Goal: Navigation & Orientation: Find specific page/section

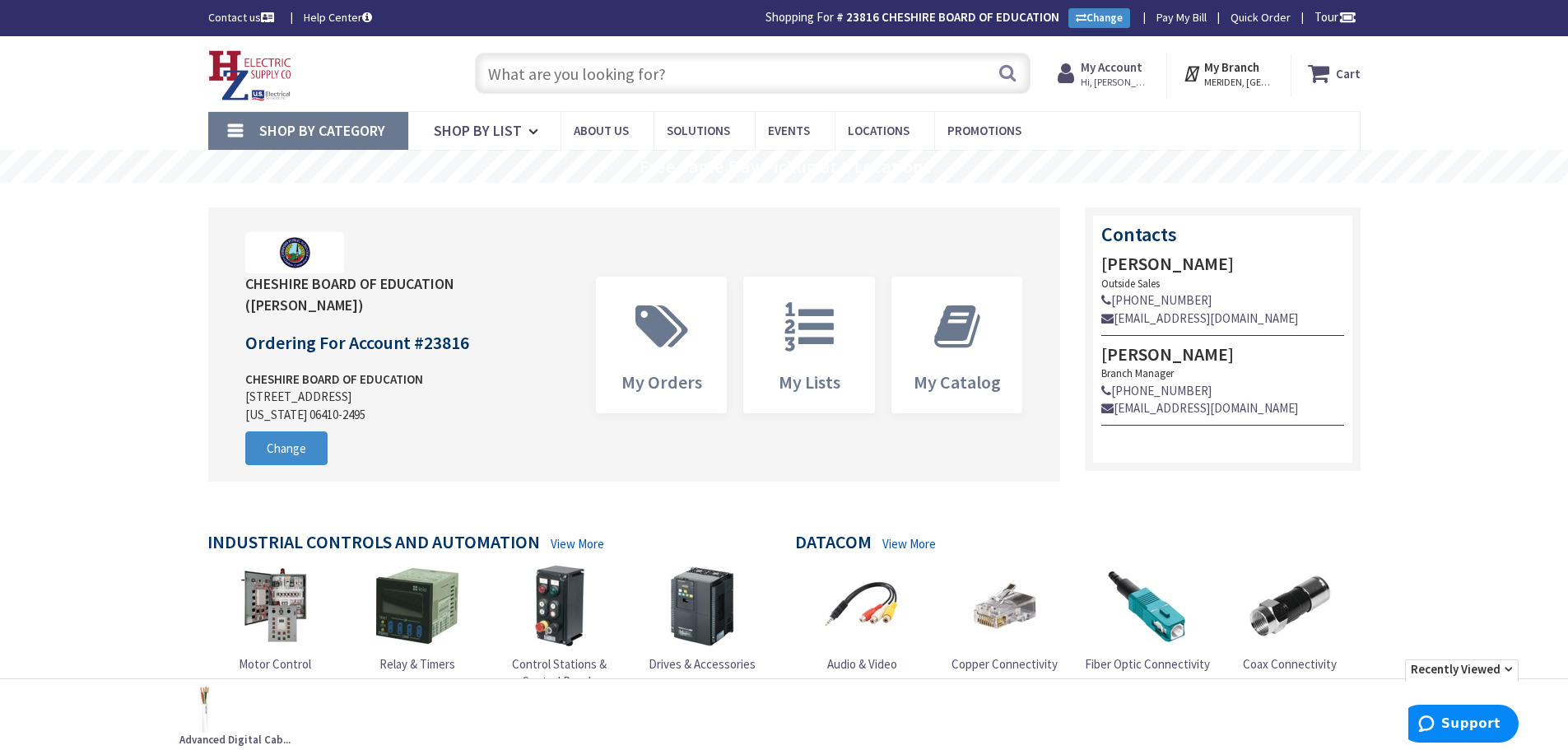
click at [1147, 608] on img at bounding box center [1147, 606] width 82 height 82
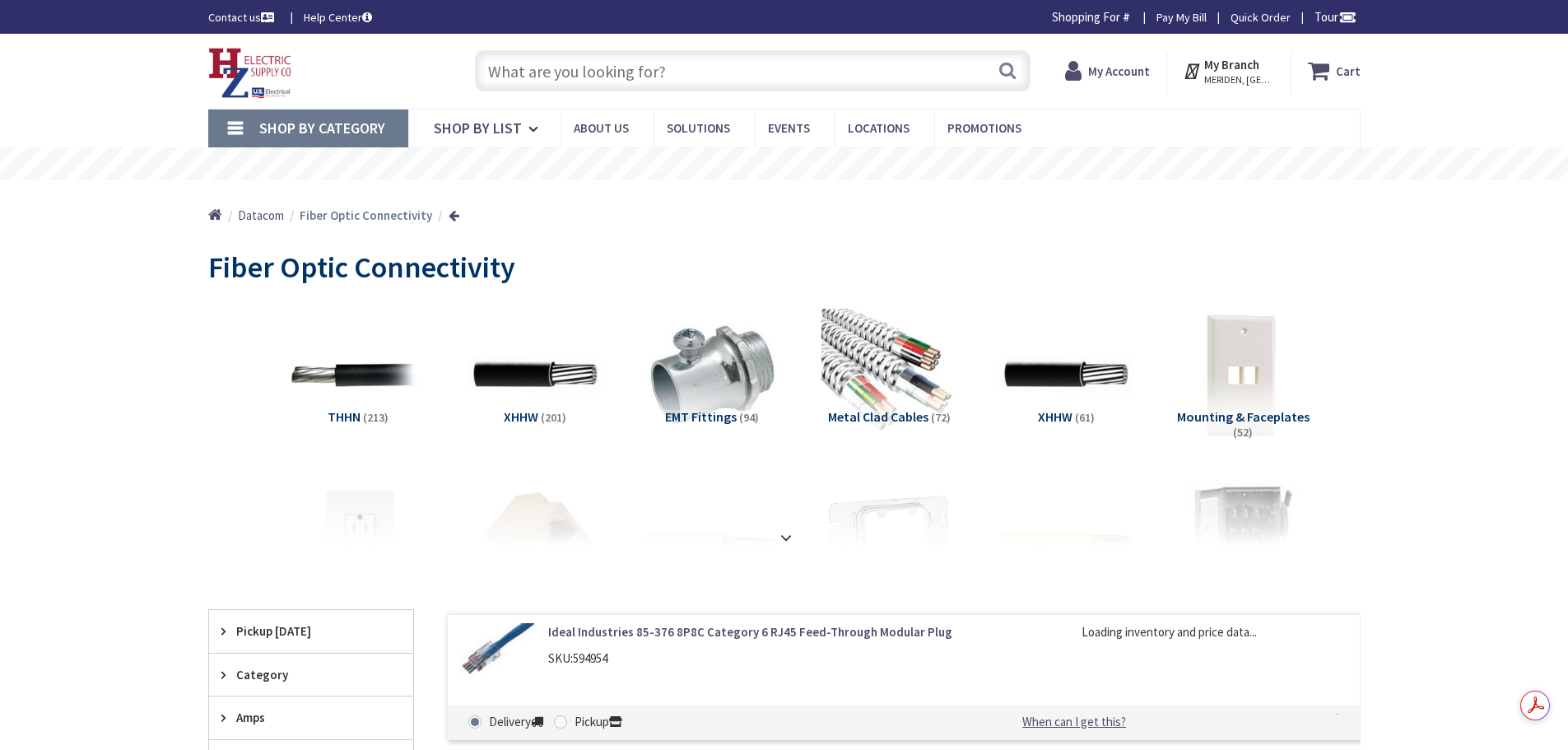
type input "[GEOGRAPHIC_DATA], [GEOGRAPHIC_DATA], [GEOGRAPHIC_DATA]"
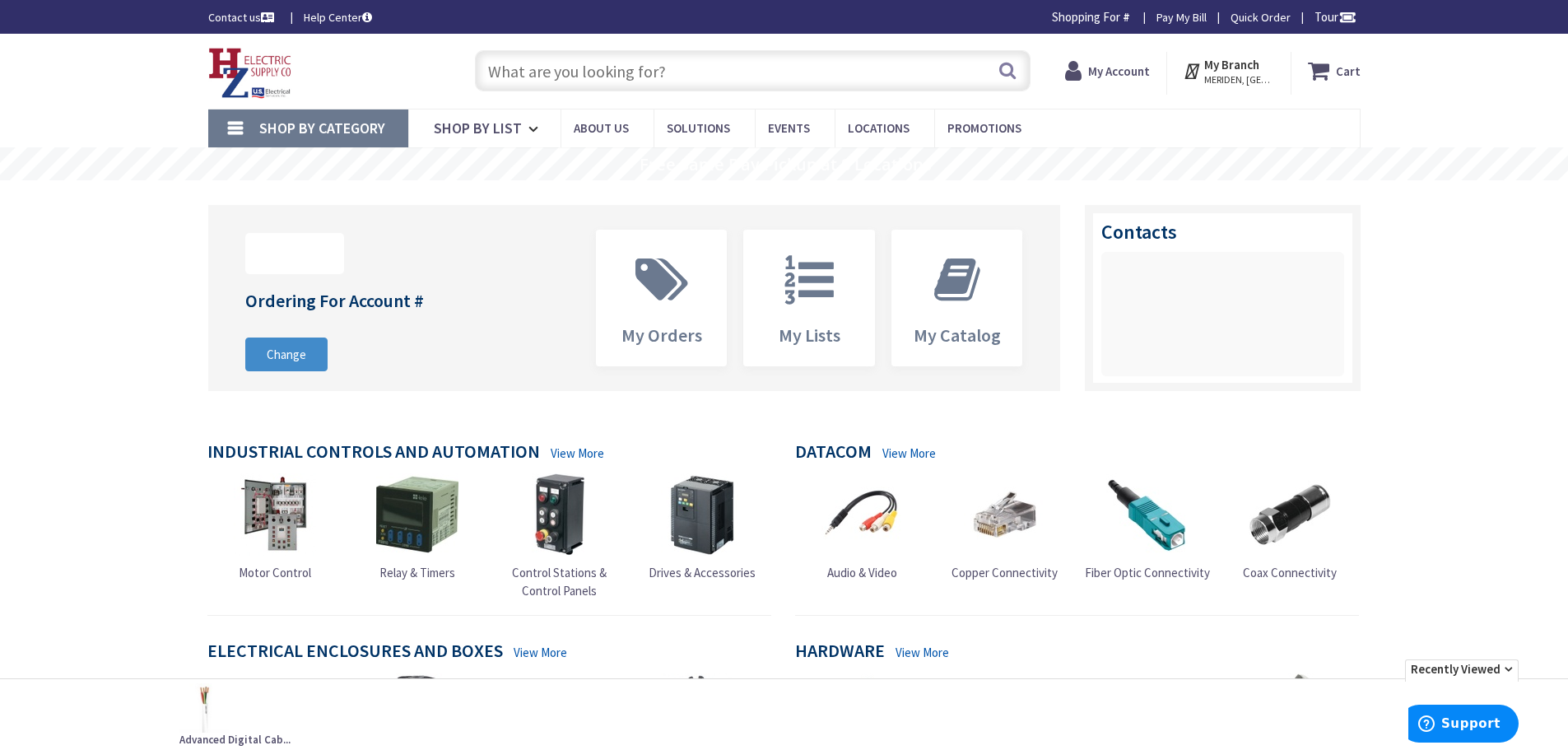
click at [262, 67] on img at bounding box center [251, 73] width 84 height 51
click at [226, 65] on img at bounding box center [251, 73] width 84 height 51
